Goal: Navigation & Orientation: Find specific page/section

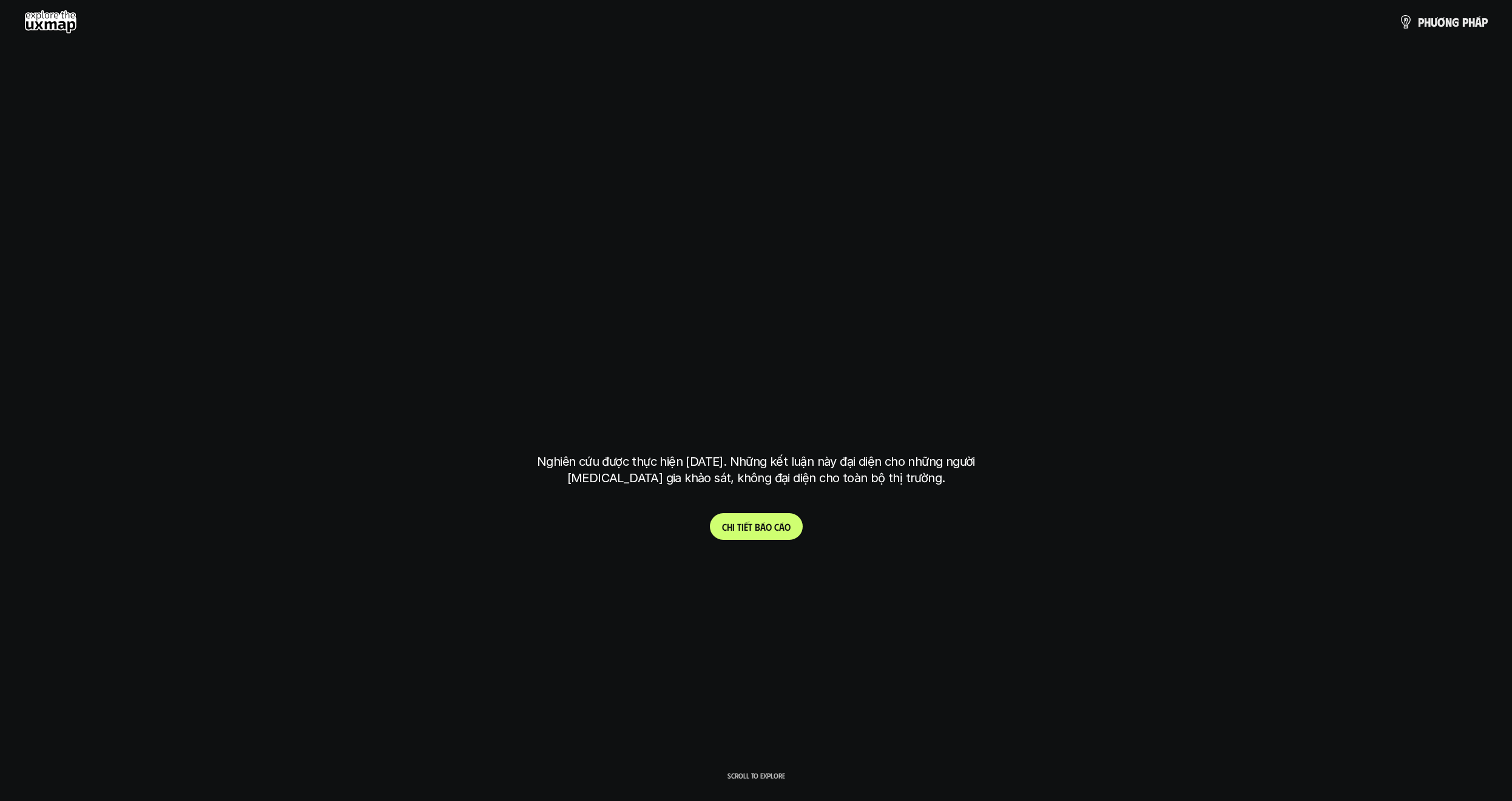
scroll to position [3439, 0]
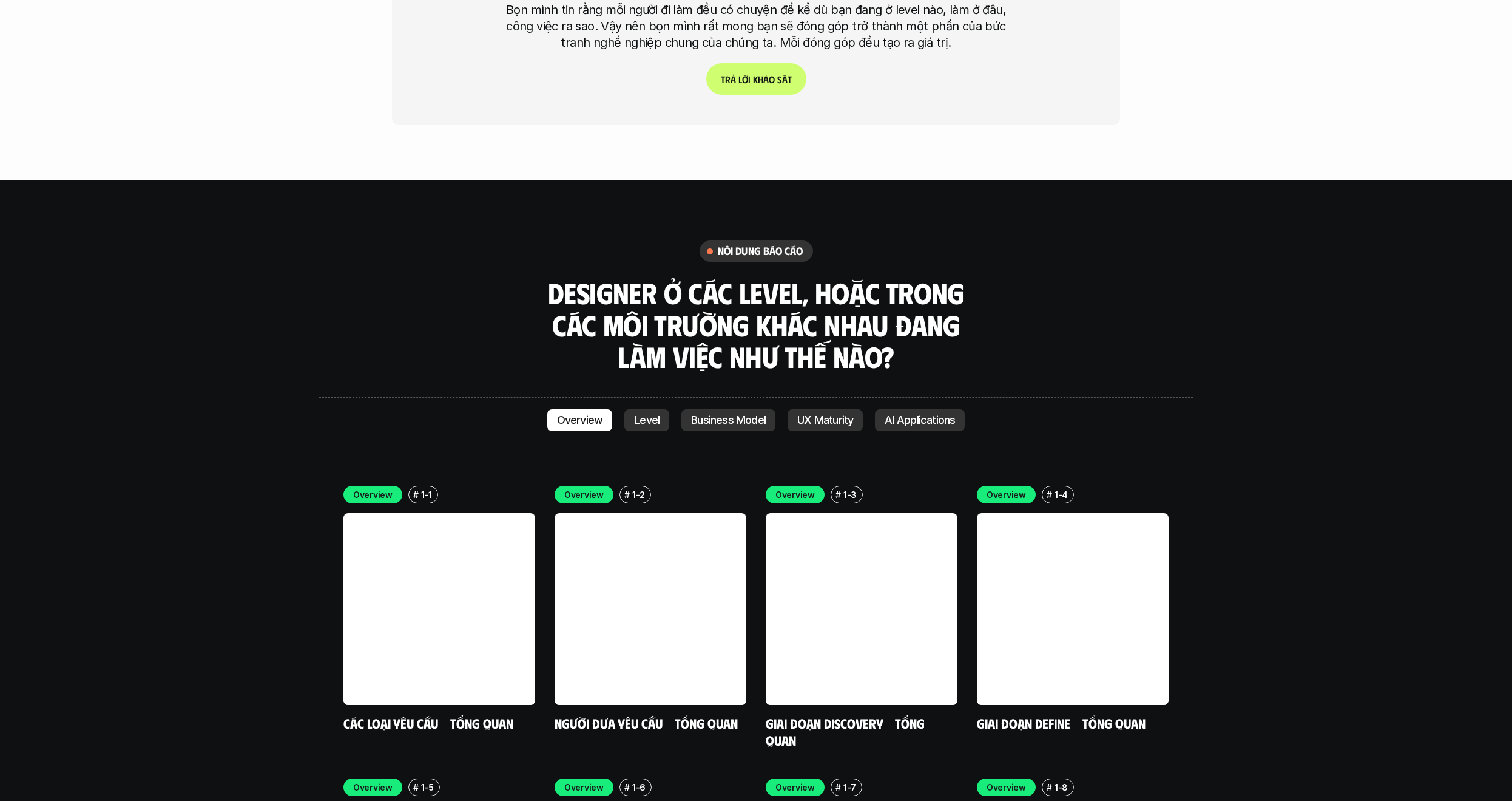
click at [646, 414] on p "Level" at bounding box center [647, 419] width 26 height 12
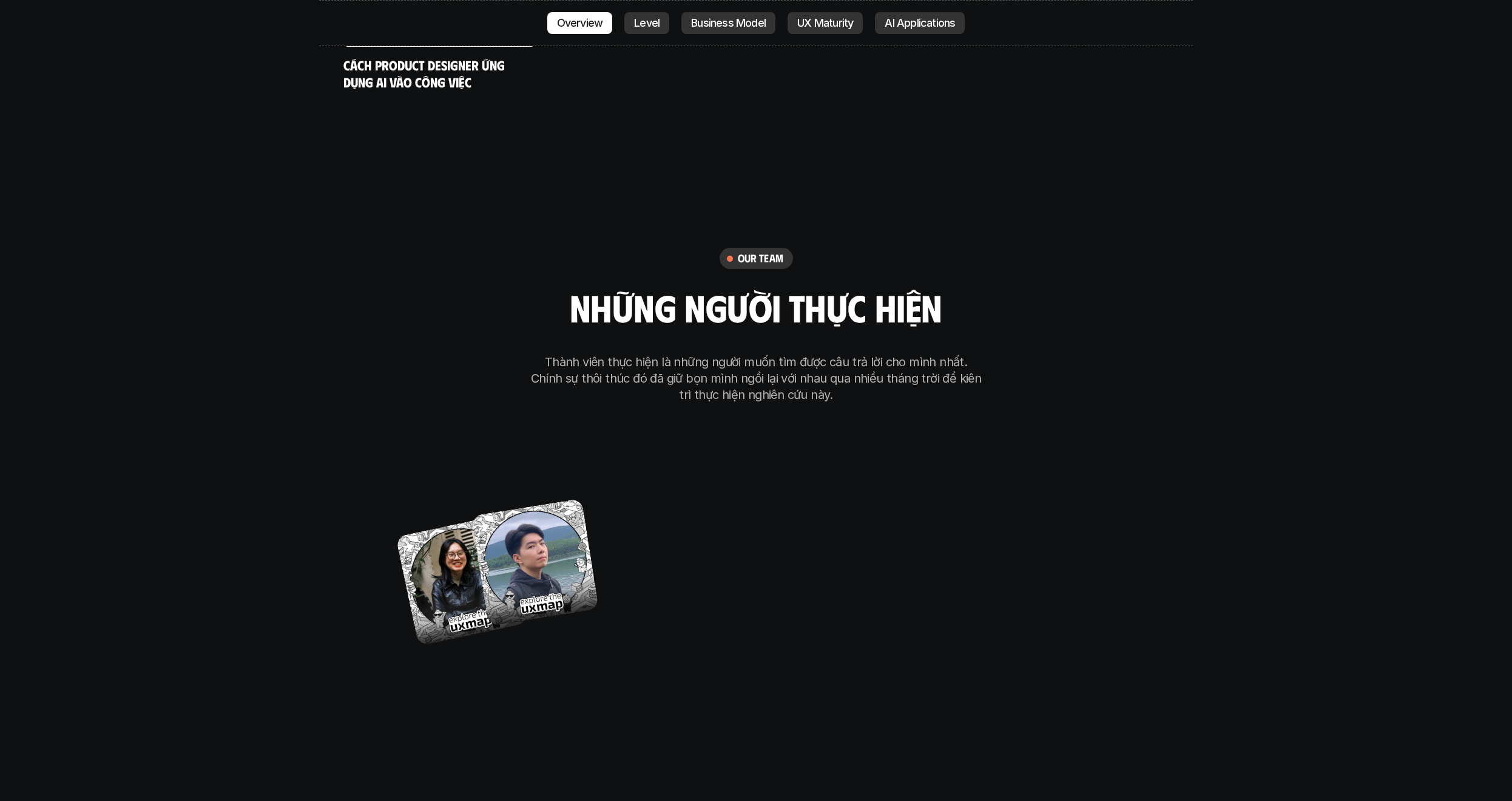
scroll to position [7614, 0]
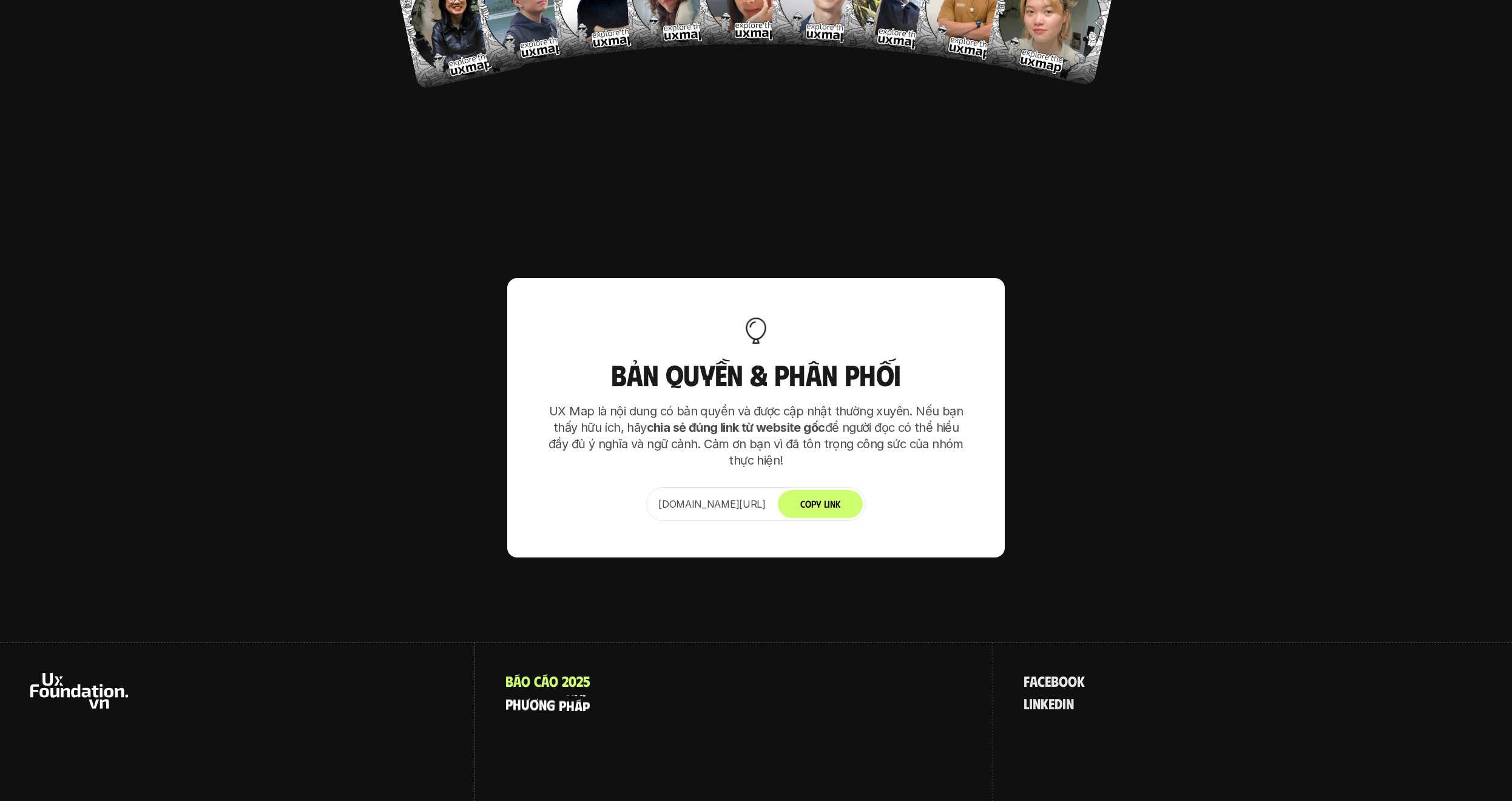
click at [554, 695] on p "p h ư ơ n g p h á p" at bounding box center [548, 703] width 85 height 16
click at [567, 673] on p "B á o c á o 2 0 2 5" at bounding box center [548, 681] width 85 height 16
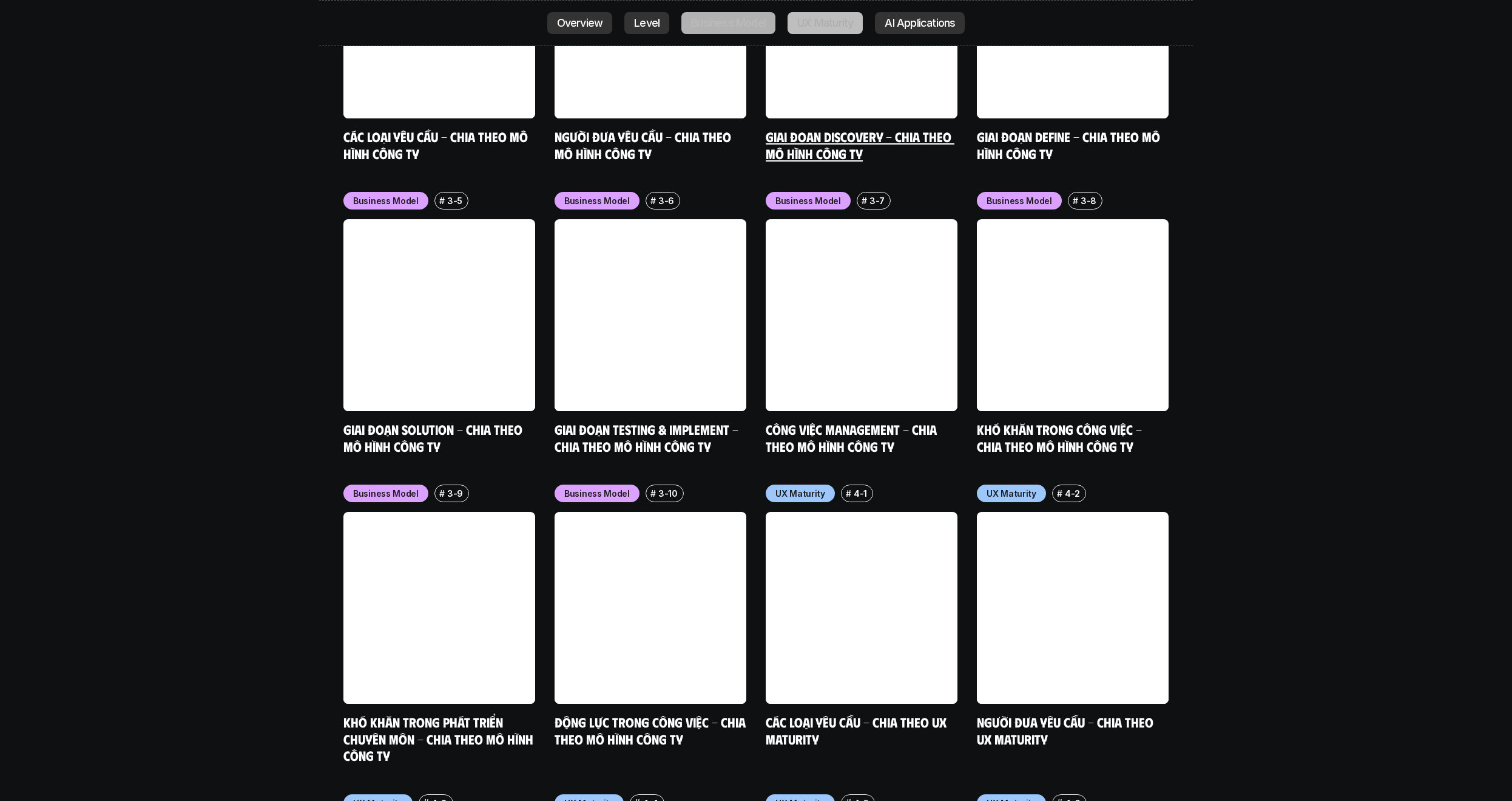
scroll to position [5675, 0]
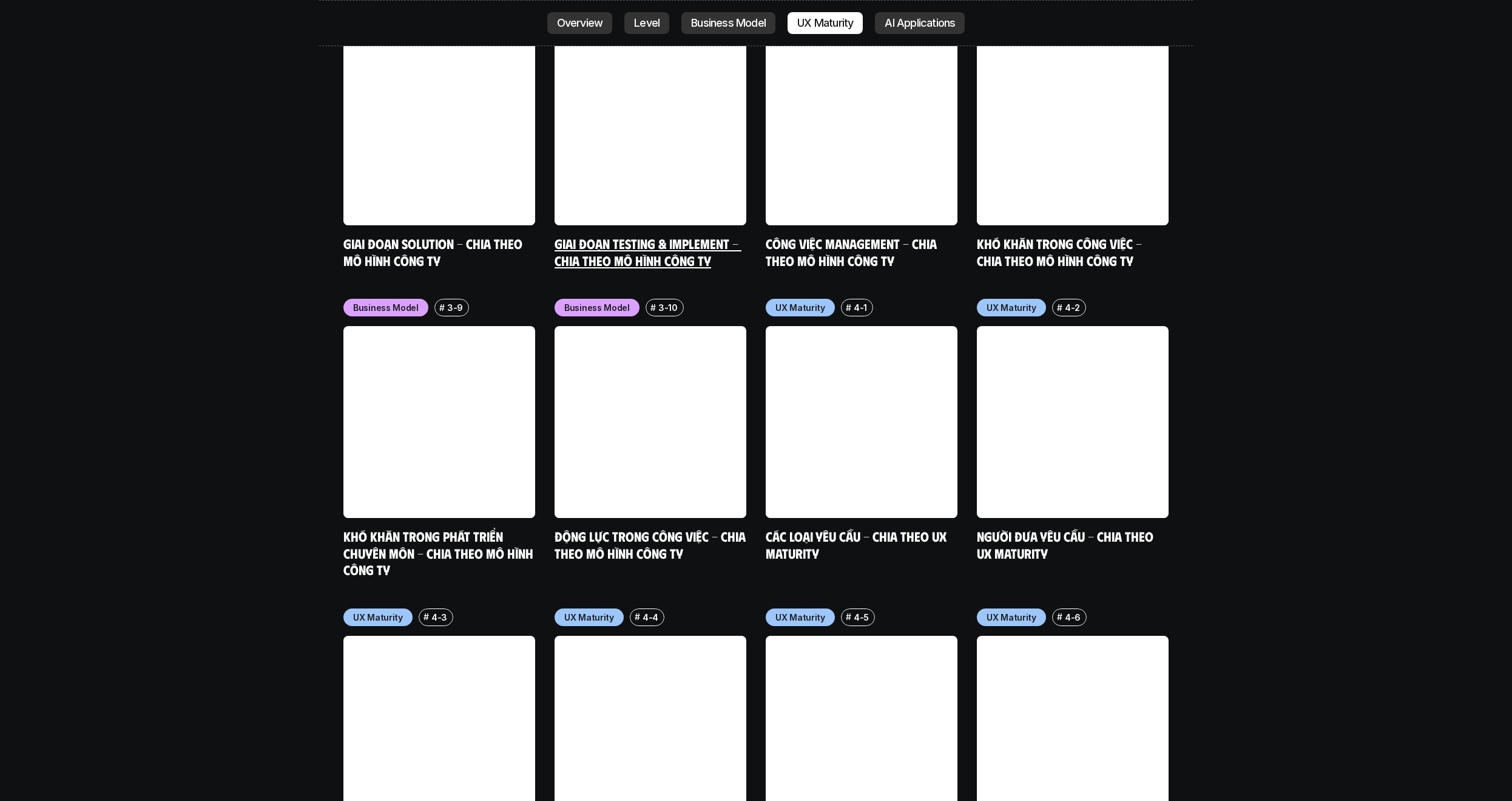
click at [598, 33] on link at bounding box center [650, 129] width 192 height 192
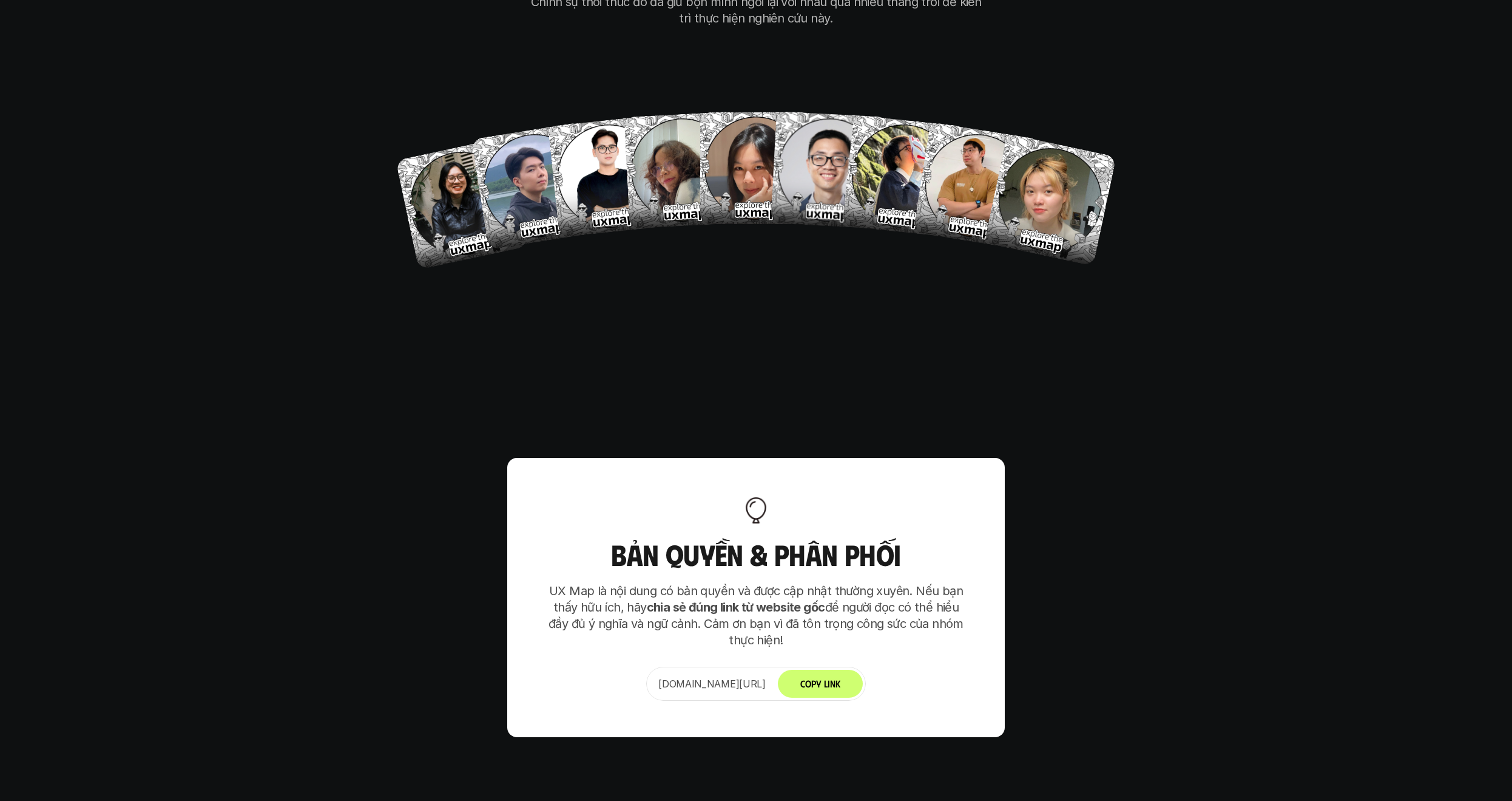
scroll to position [7614, 0]
